Goal: Use online tool/utility: Use online tool/utility

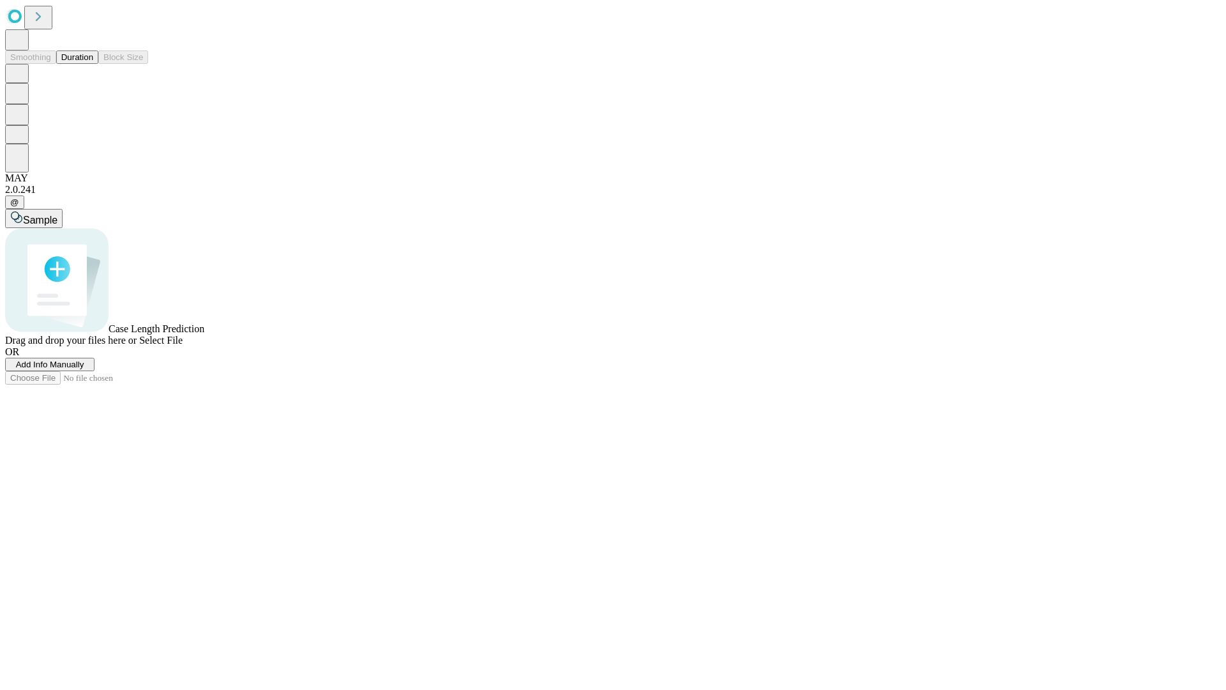
click at [93, 64] on button "Duration" at bounding box center [77, 56] width 42 height 13
click at [183, 345] on span "Select File" at bounding box center [160, 340] width 43 height 11
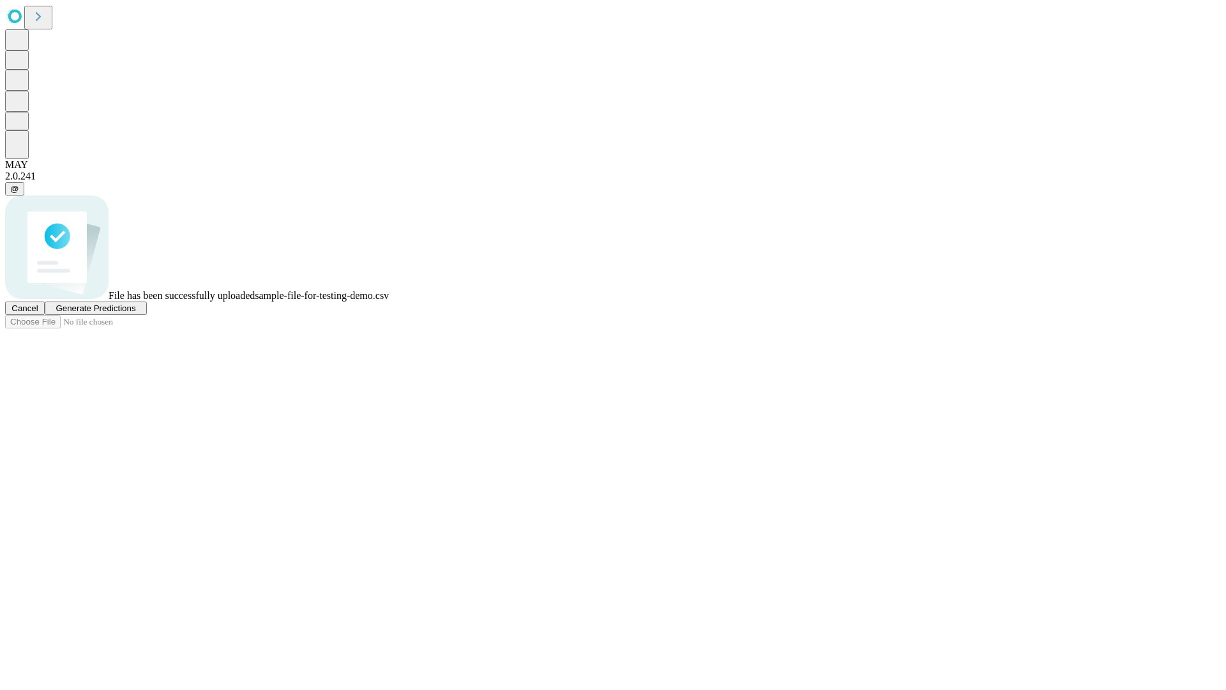
click at [135, 313] on span "Generate Predictions" at bounding box center [96, 308] width 80 height 10
